Goal: Information Seeking & Learning: Learn about a topic

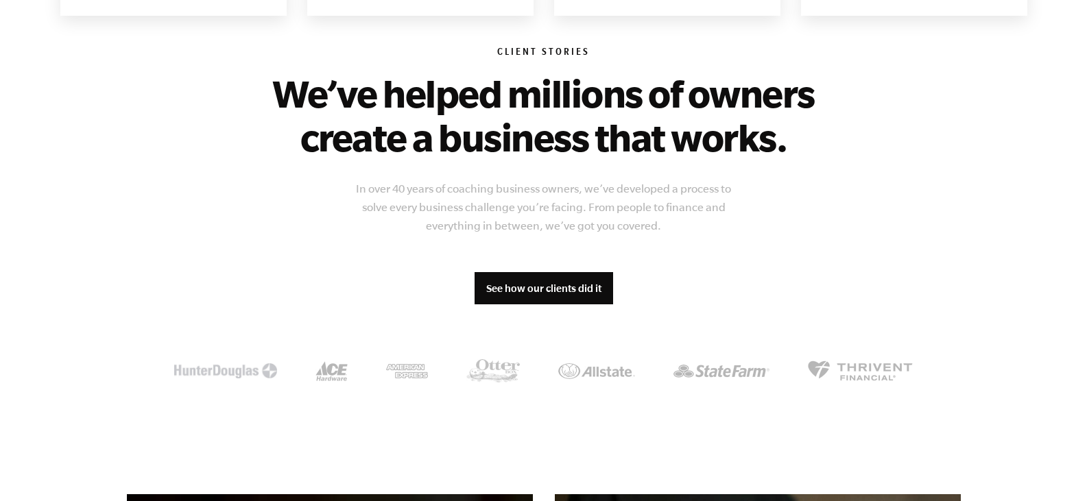
scroll to position [1097, 0]
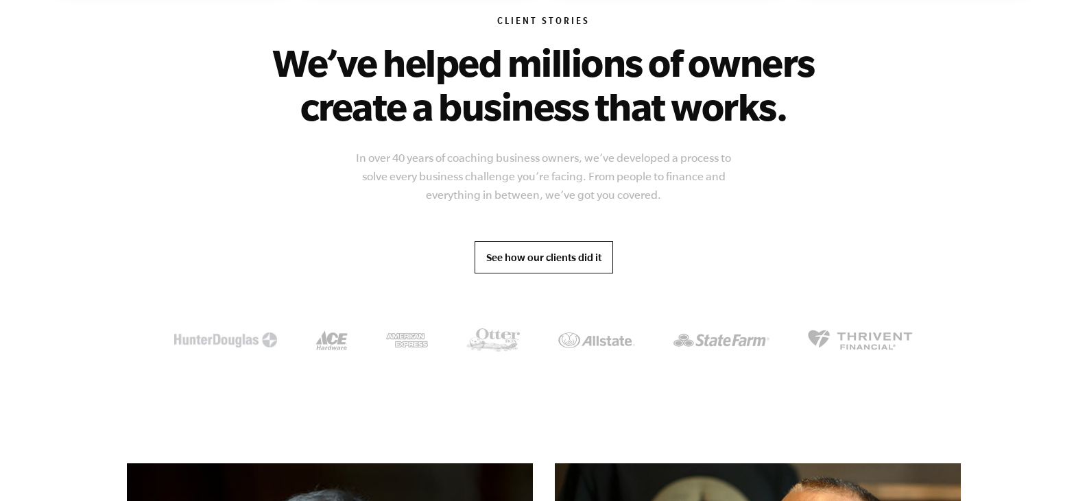
click at [519, 257] on link "See how our clients did it" at bounding box center [544, 257] width 139 height 33
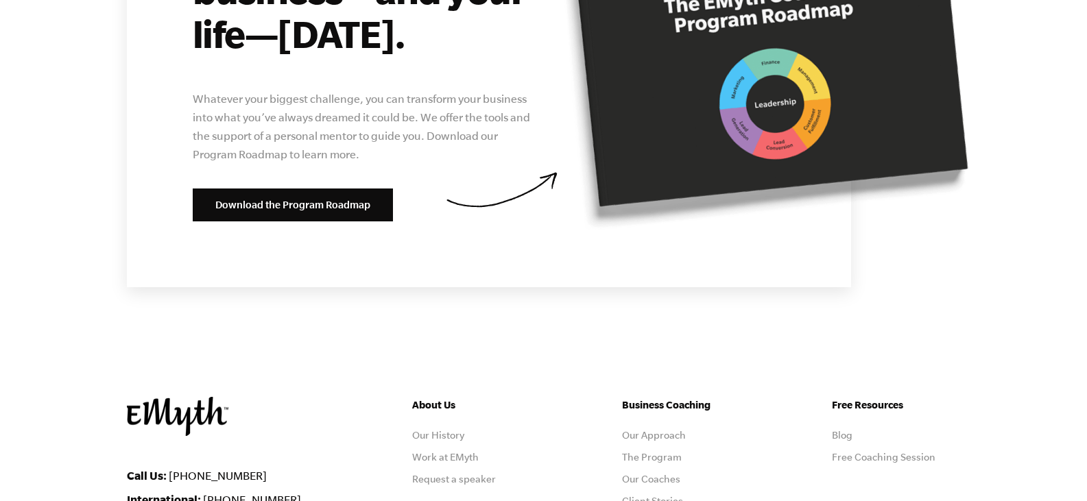
scroll to position [5350, 0]
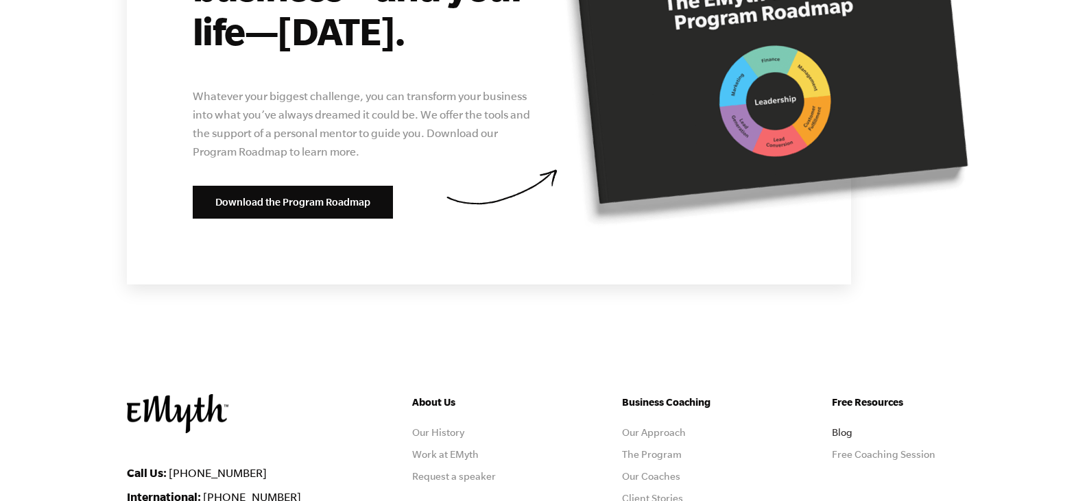
click at [837, 427] on link "Blog" at bounding box center [842, 432] width 21 height 11
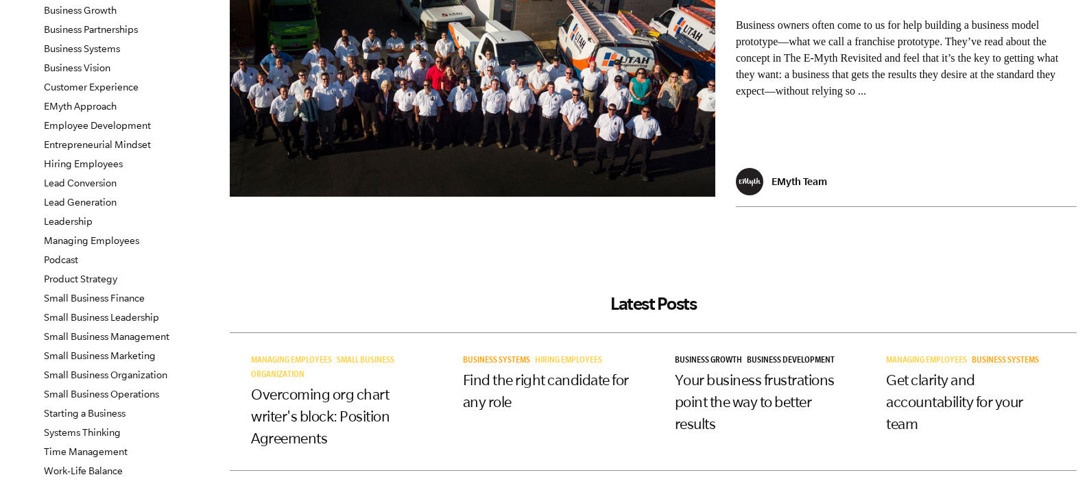
scroll to position [206, 0]
